Goal: Register for event/course

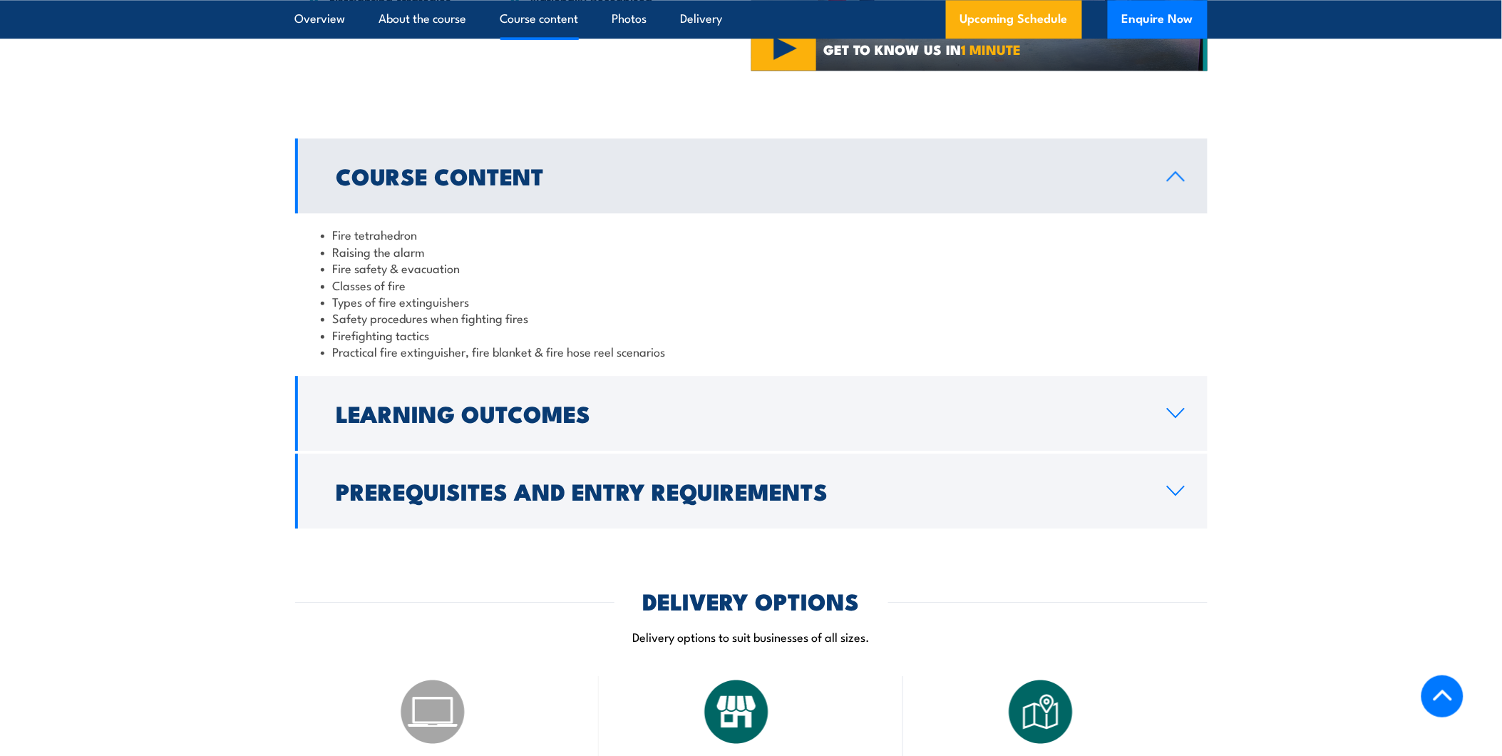
scroll to position [1267, 0]
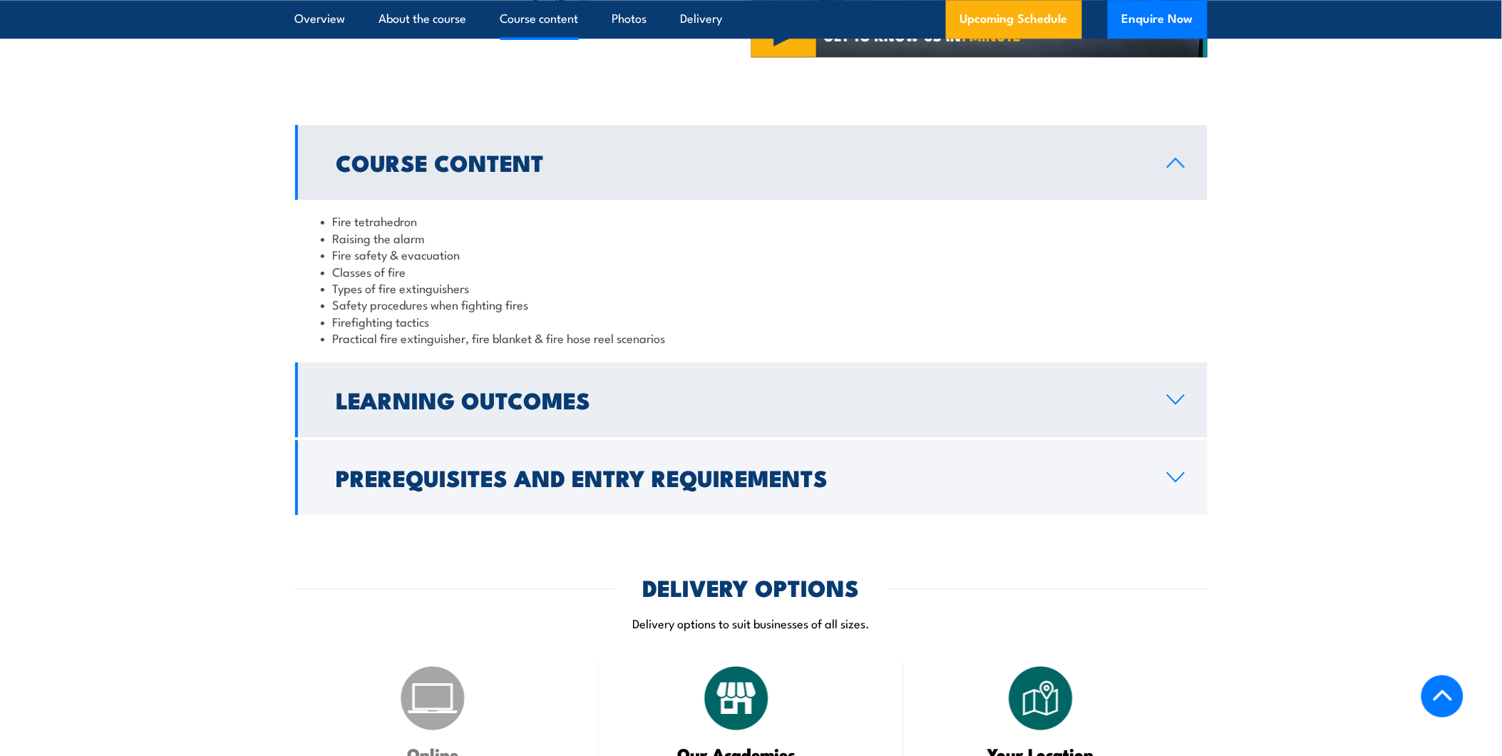
click at [680, 404] on h2 "Learning Outcomes" at bounding box center [741, 399] width 808 height 20
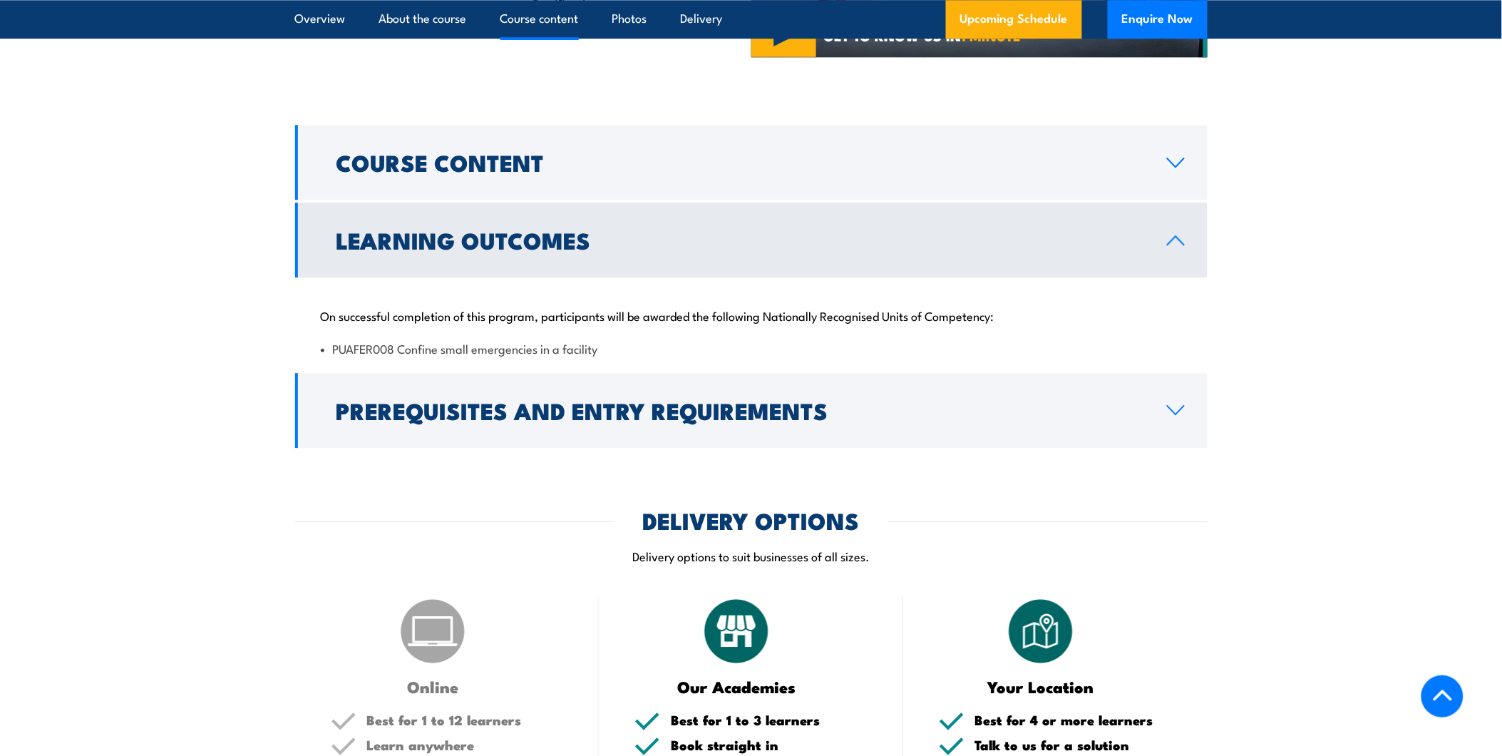
click at [668, 255] on link "Learning Outcomes" at bounding box center [751, 240] width 913 height 75
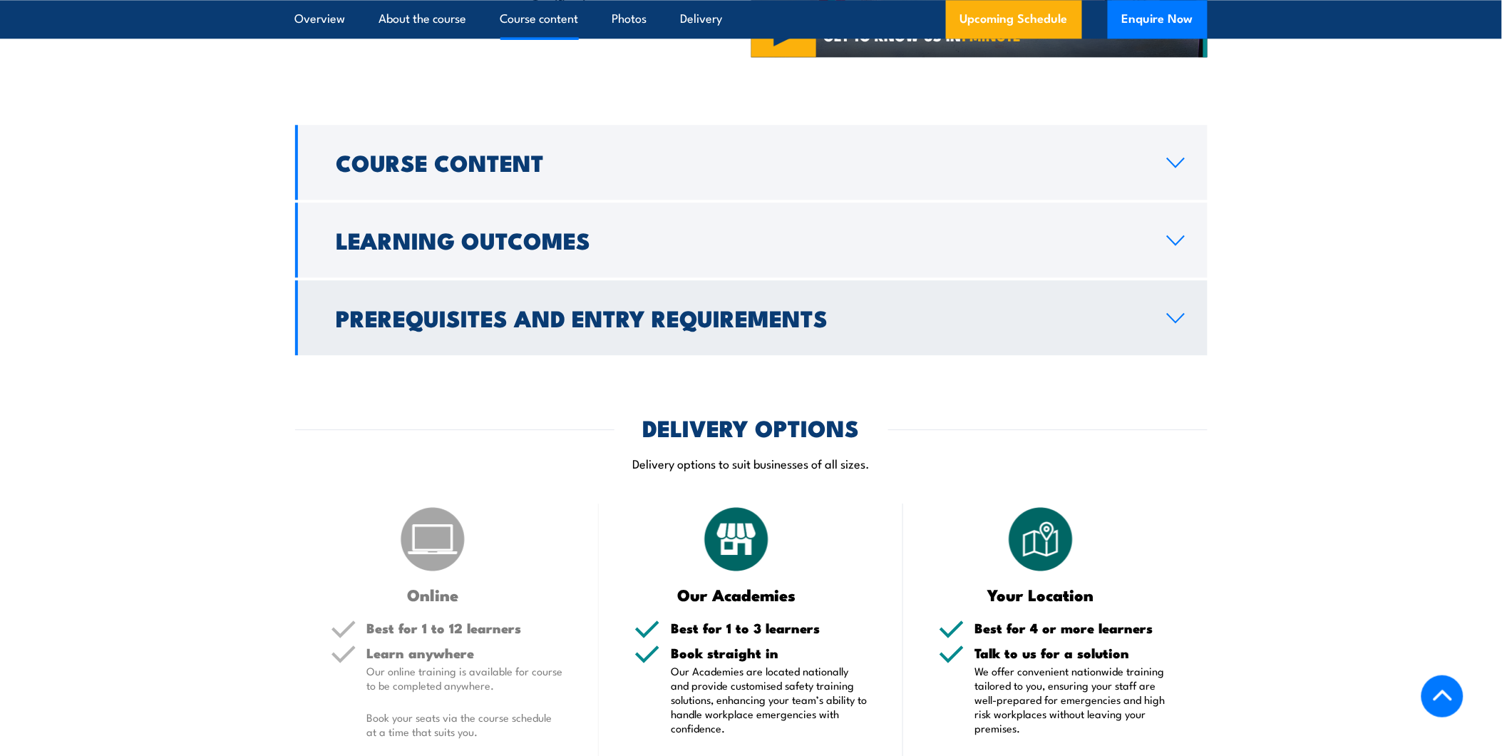
click at [608, 327] on h2 "Prerequisites and Entry Requirements" at bounding box center [741, 317] width 808 height 20
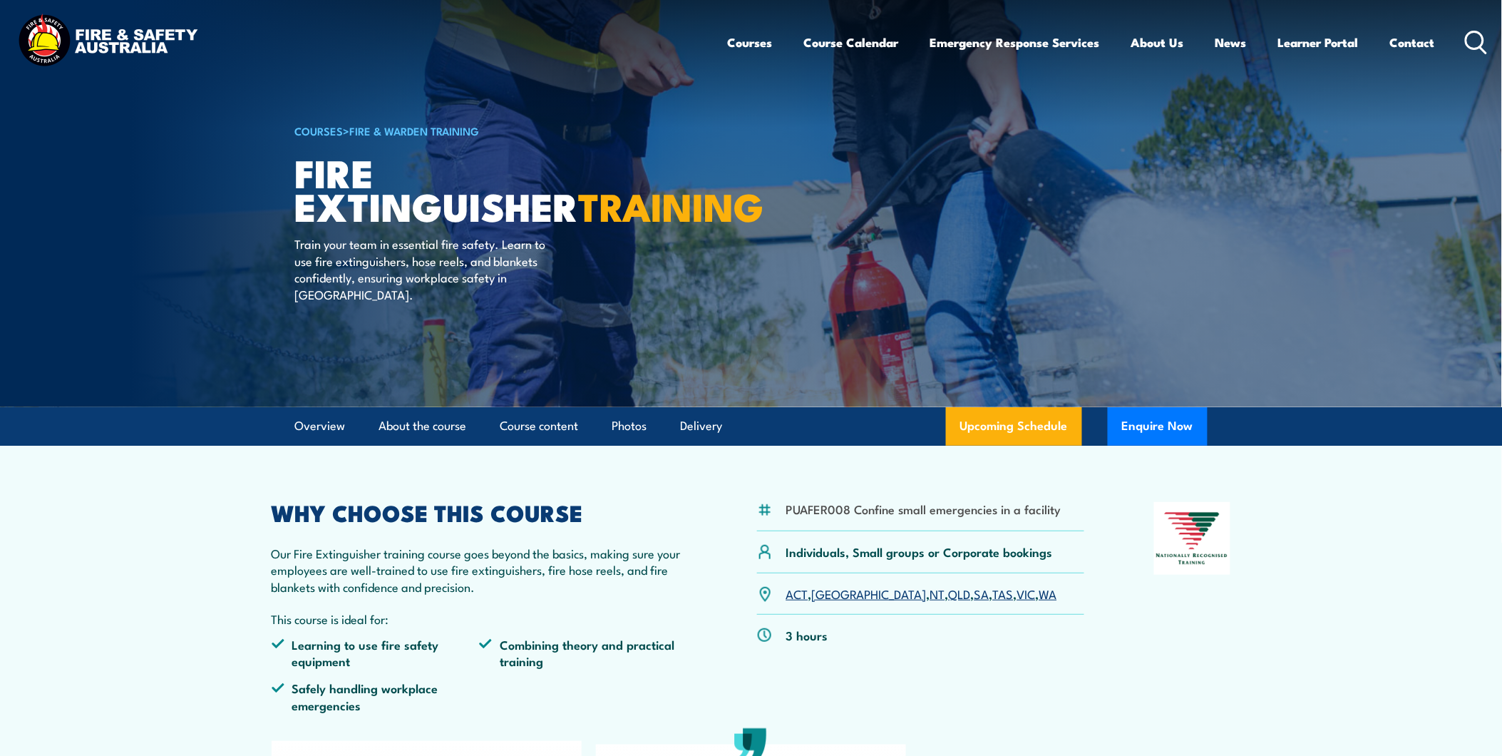
scroll to position [0, 0]
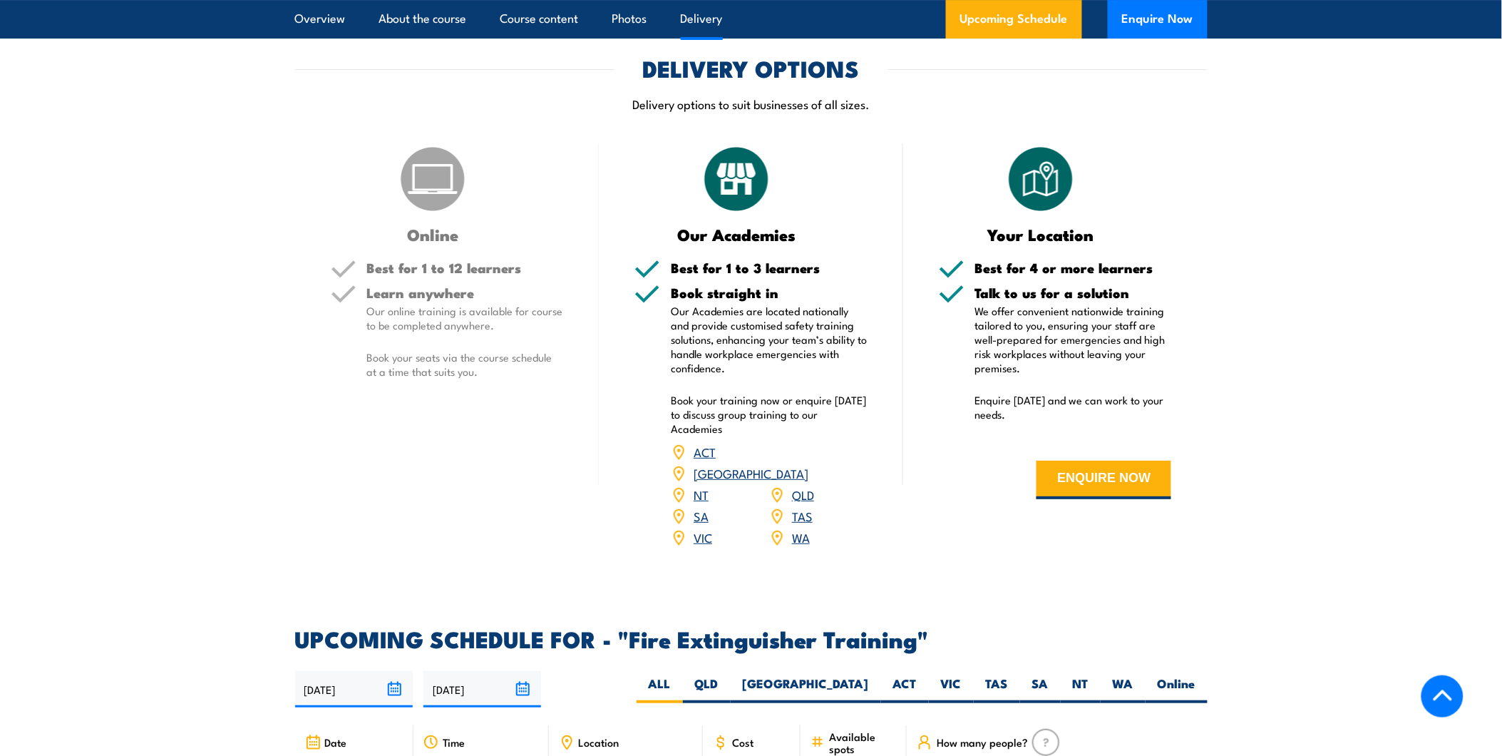
scroll to position [1822, 0]
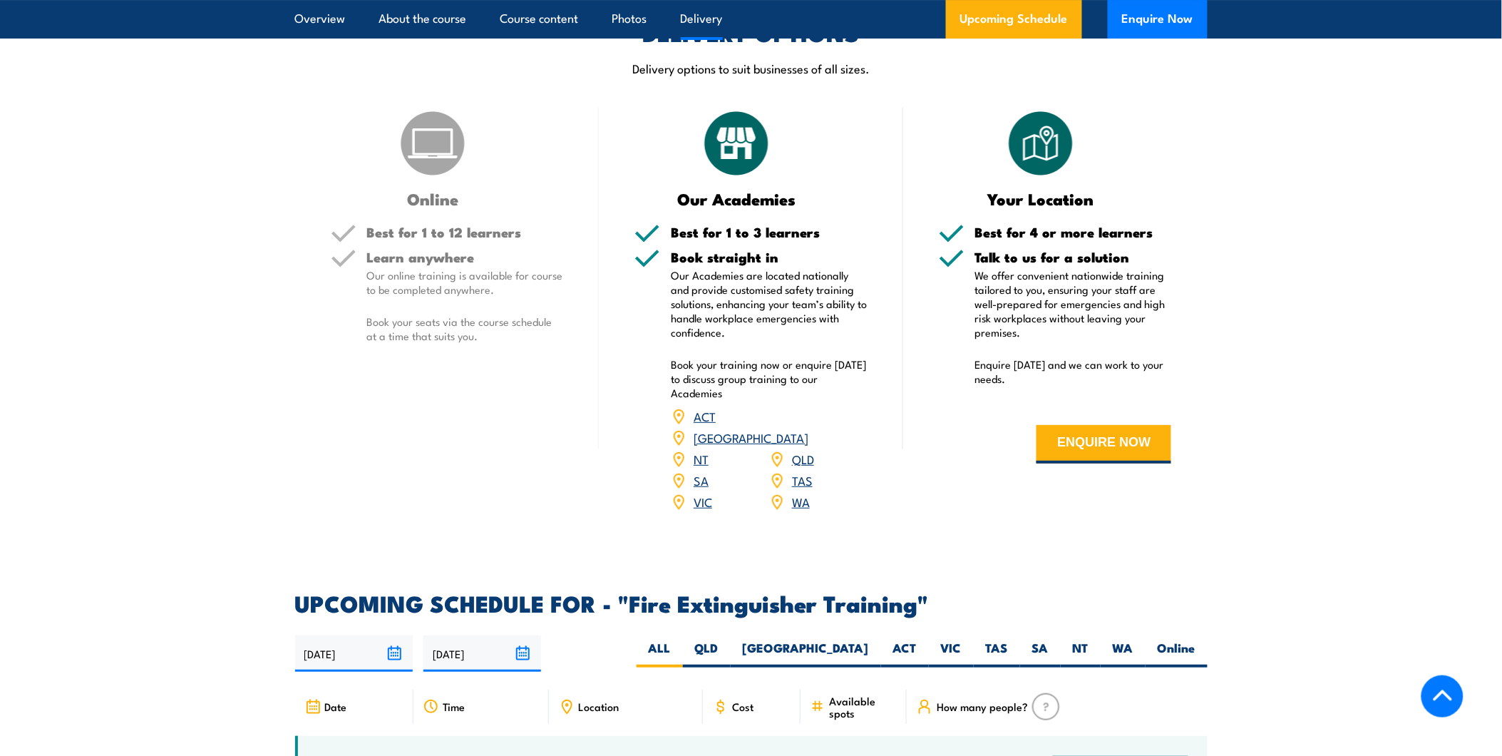
click at [802, 493] on link "WA" at bounding box center [801, 501] width 18 height 17
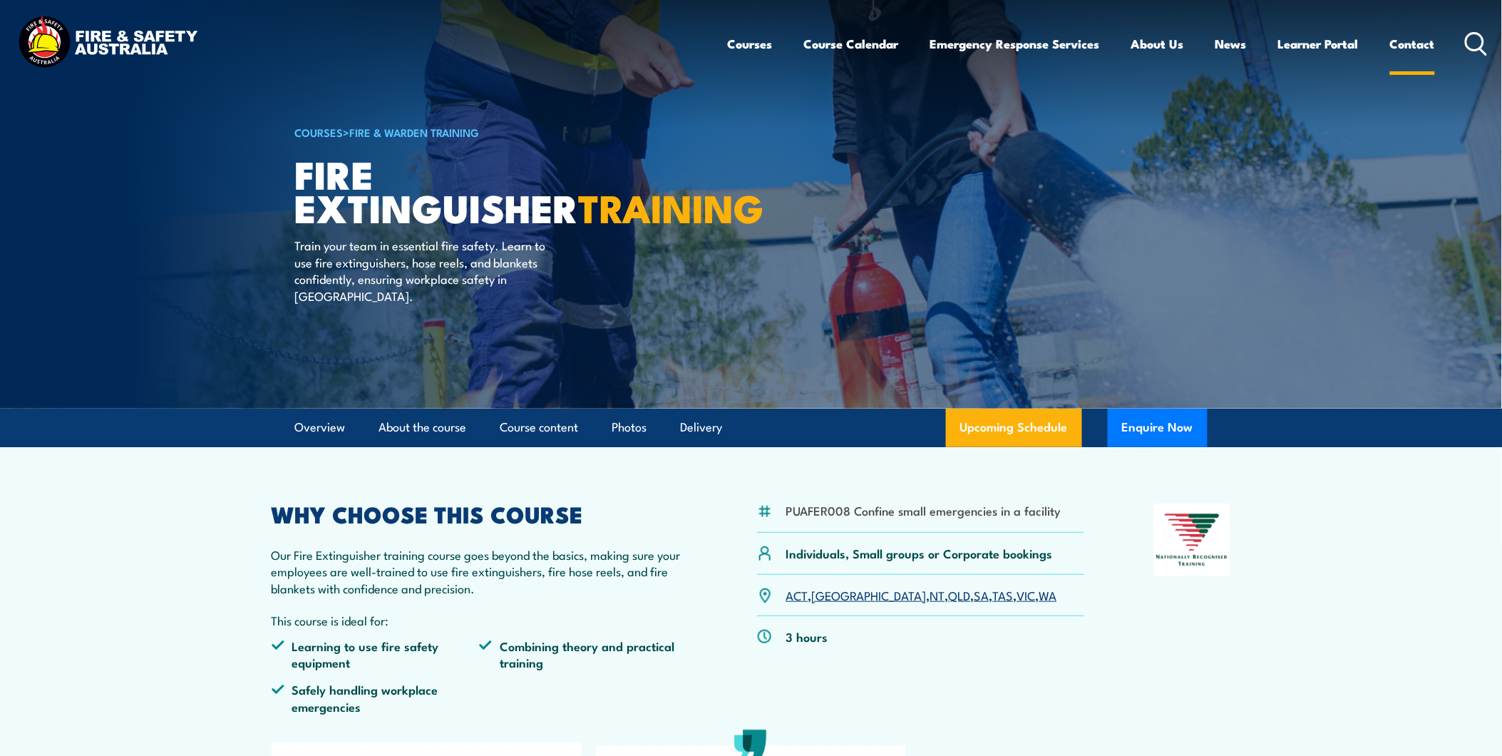
click at [1412, 41] on link "Contact" at bounding box center [1413, 44] width 45 height 38
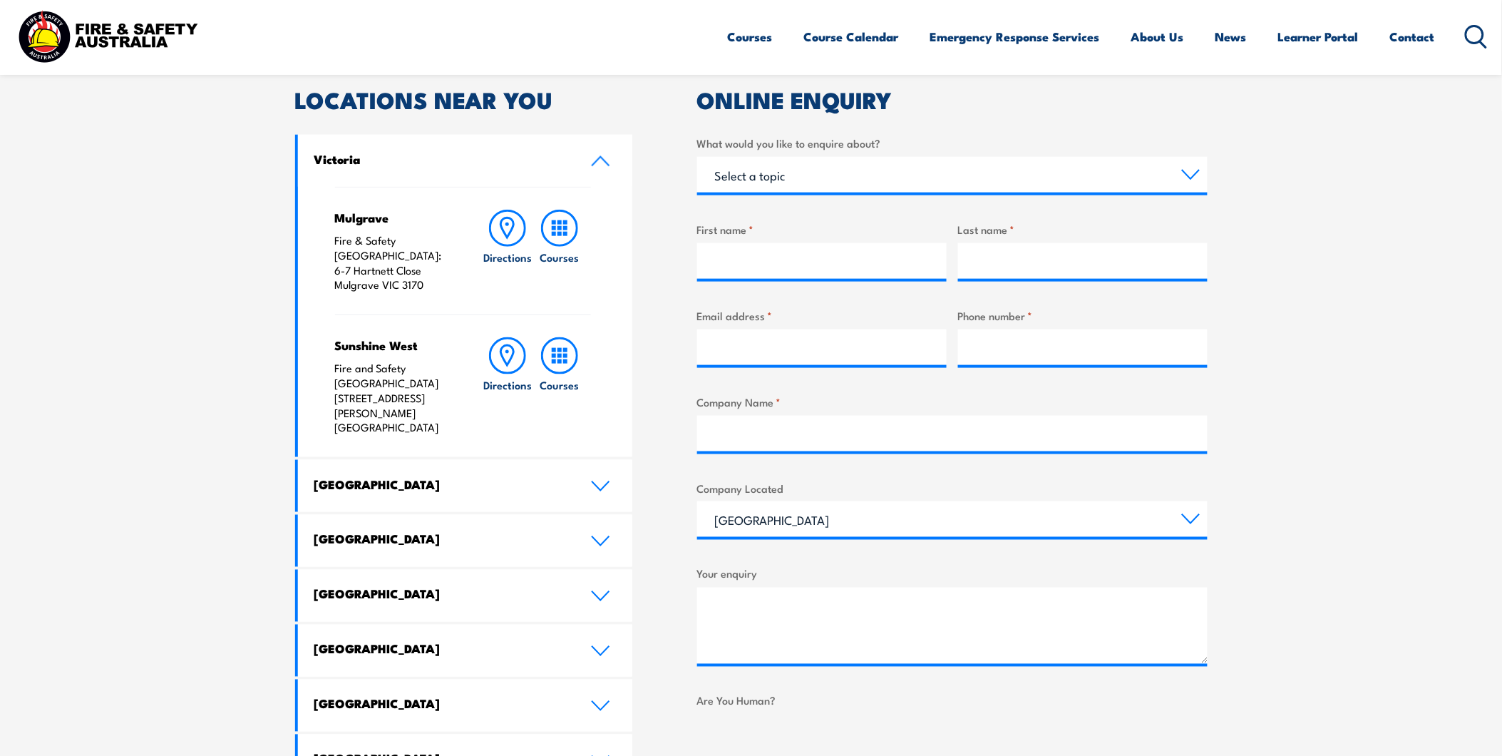
scroll to position [475, 0]
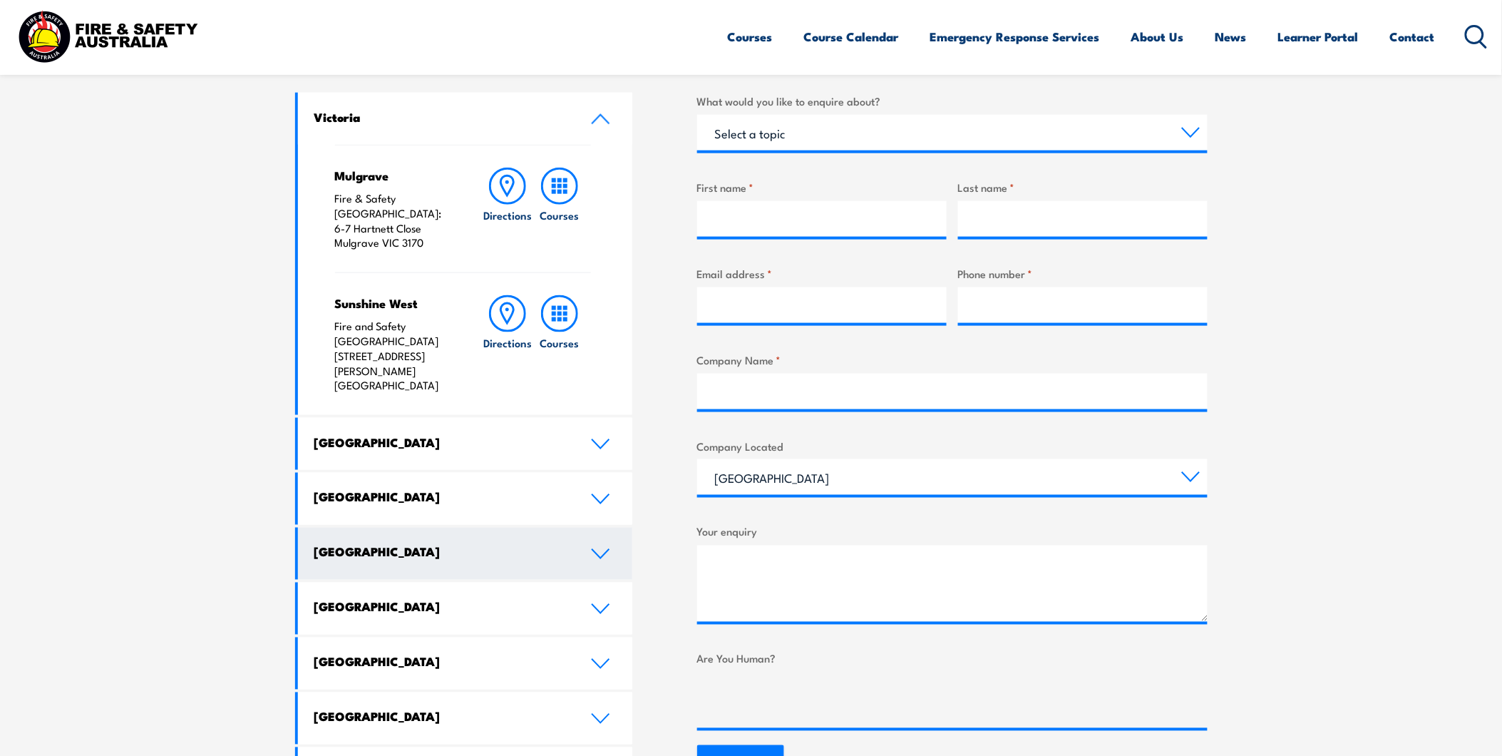
click at [443, 544] on h4 "Western Australia" at bounding box center [441, 552] width 255 height 16
